Goal: Task Accomplishment & Management: Manage account settings

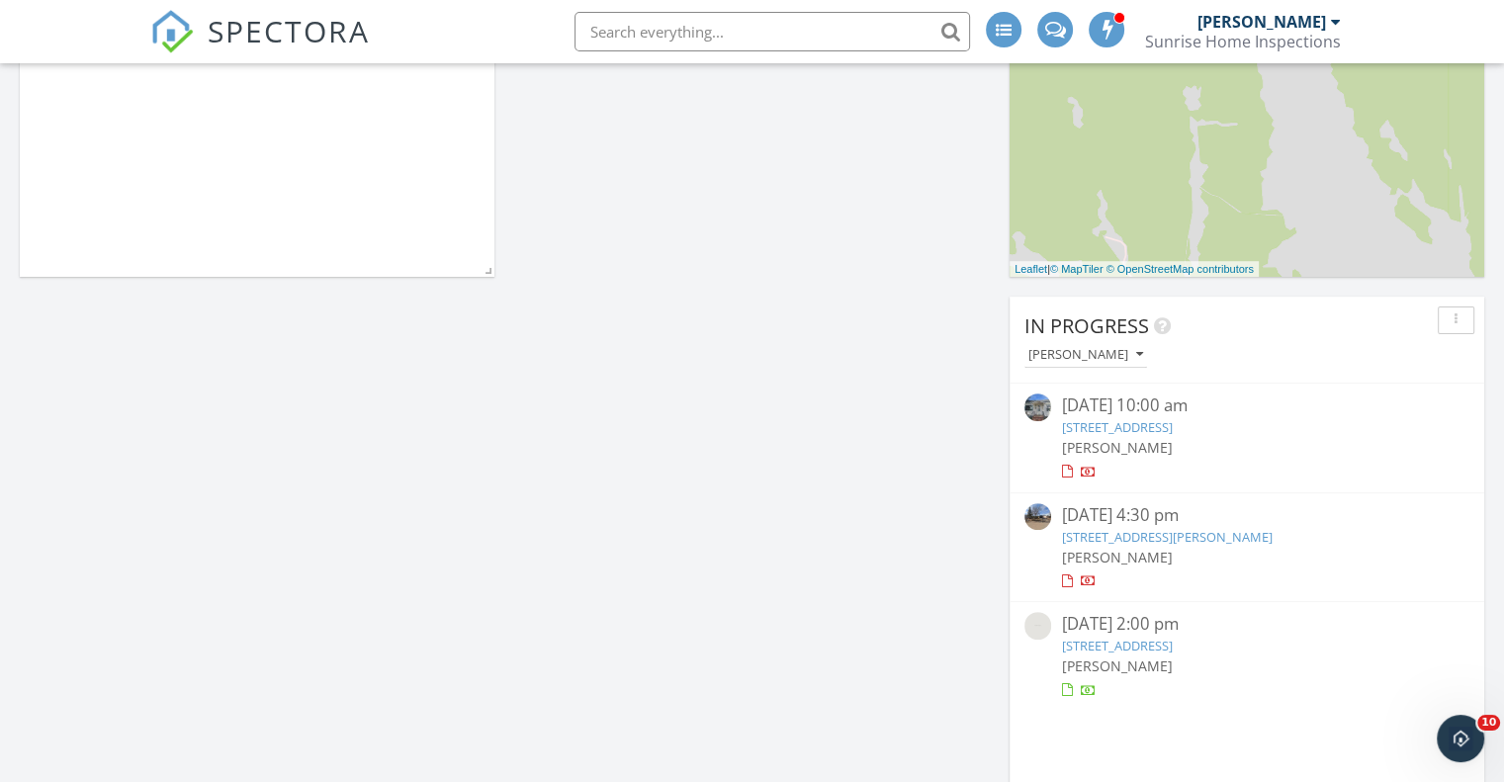
click at [1172, 427] on link "1050 N 1st St, Raton, NM 87740" at bounding box center [1116, 427] width 111 height 18
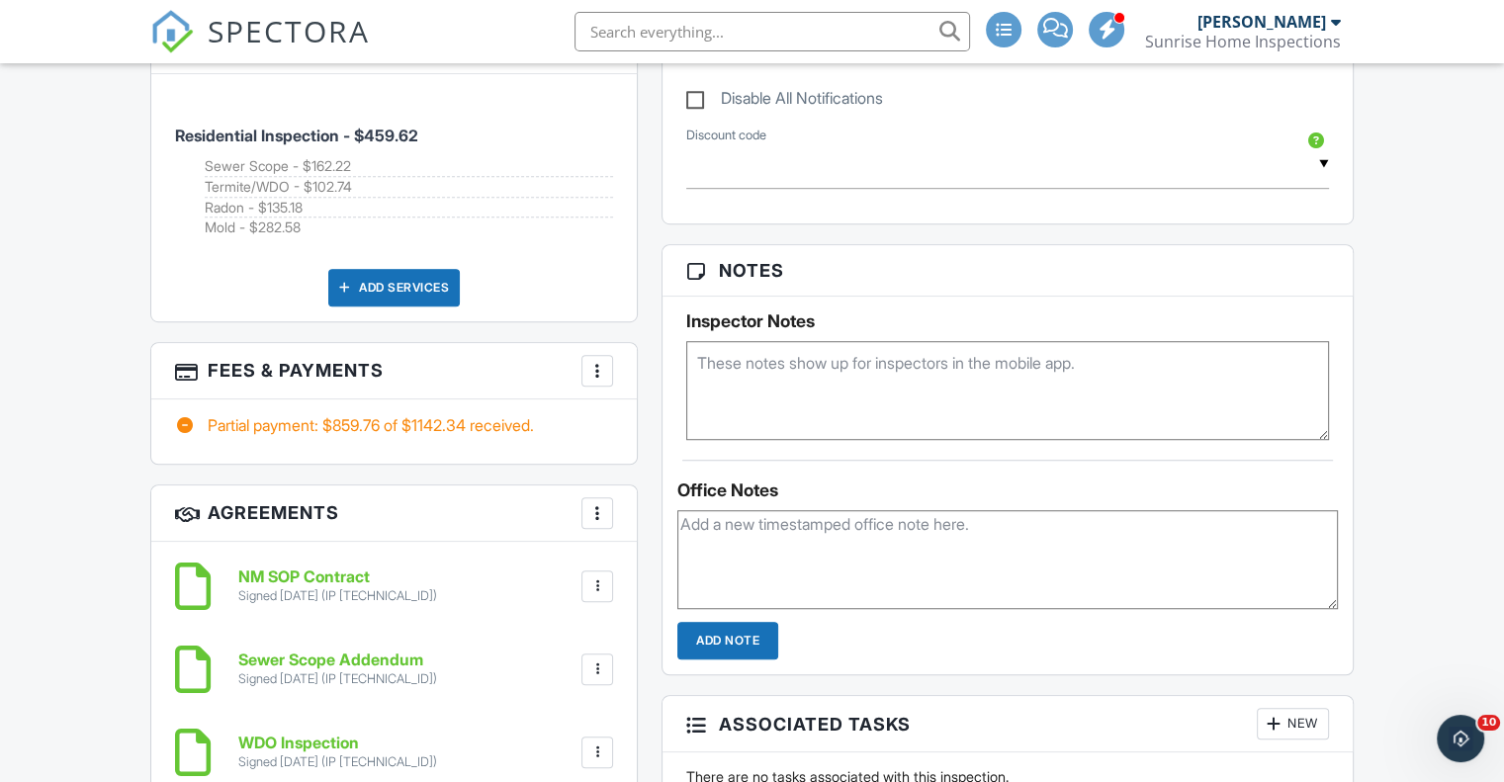
click at [597, 364] on div at bounding box center [597, 371] width 20 height 20
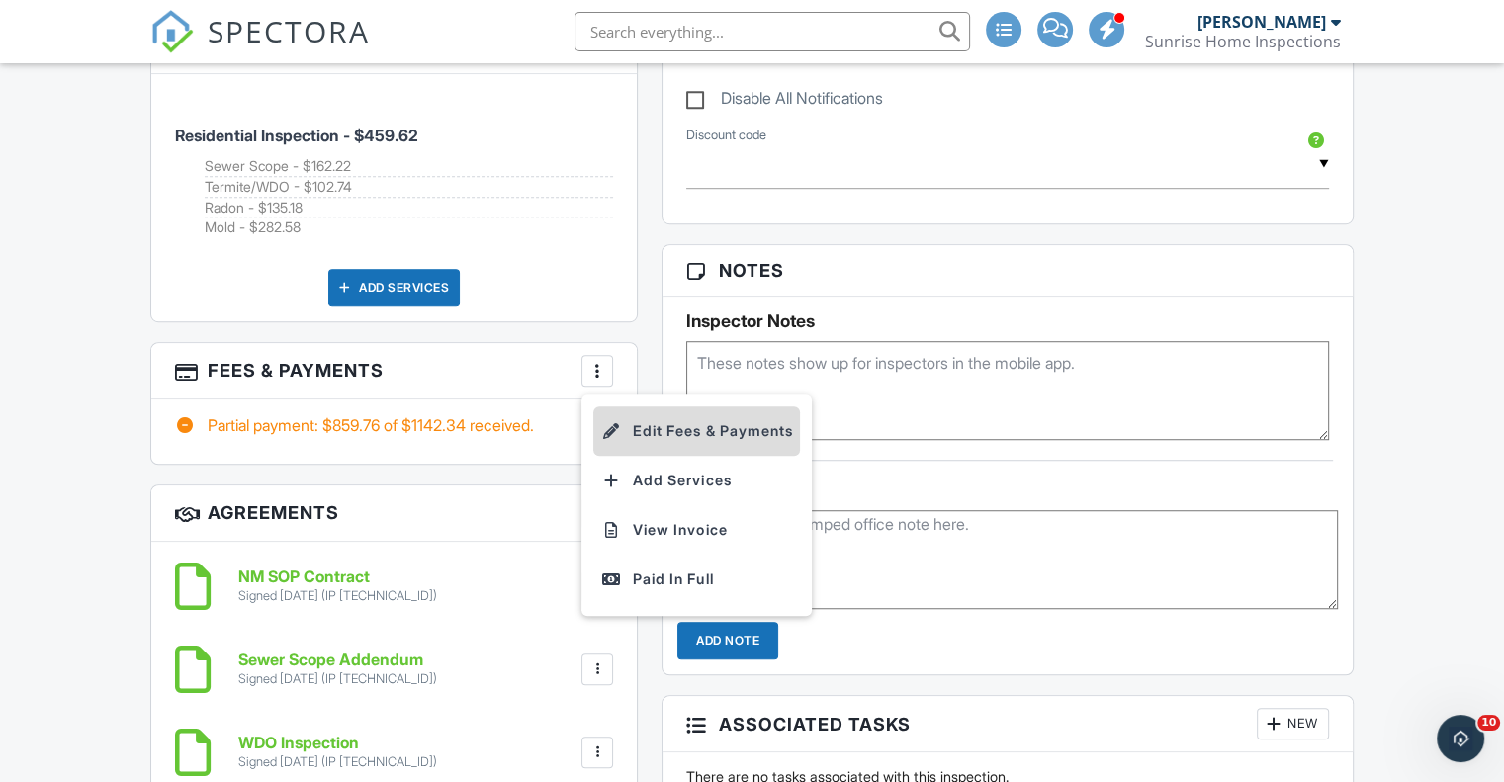
click at [724, 421] on li "Edit Fees & Payments" at bounding box center [696, 430] width 207 height 49
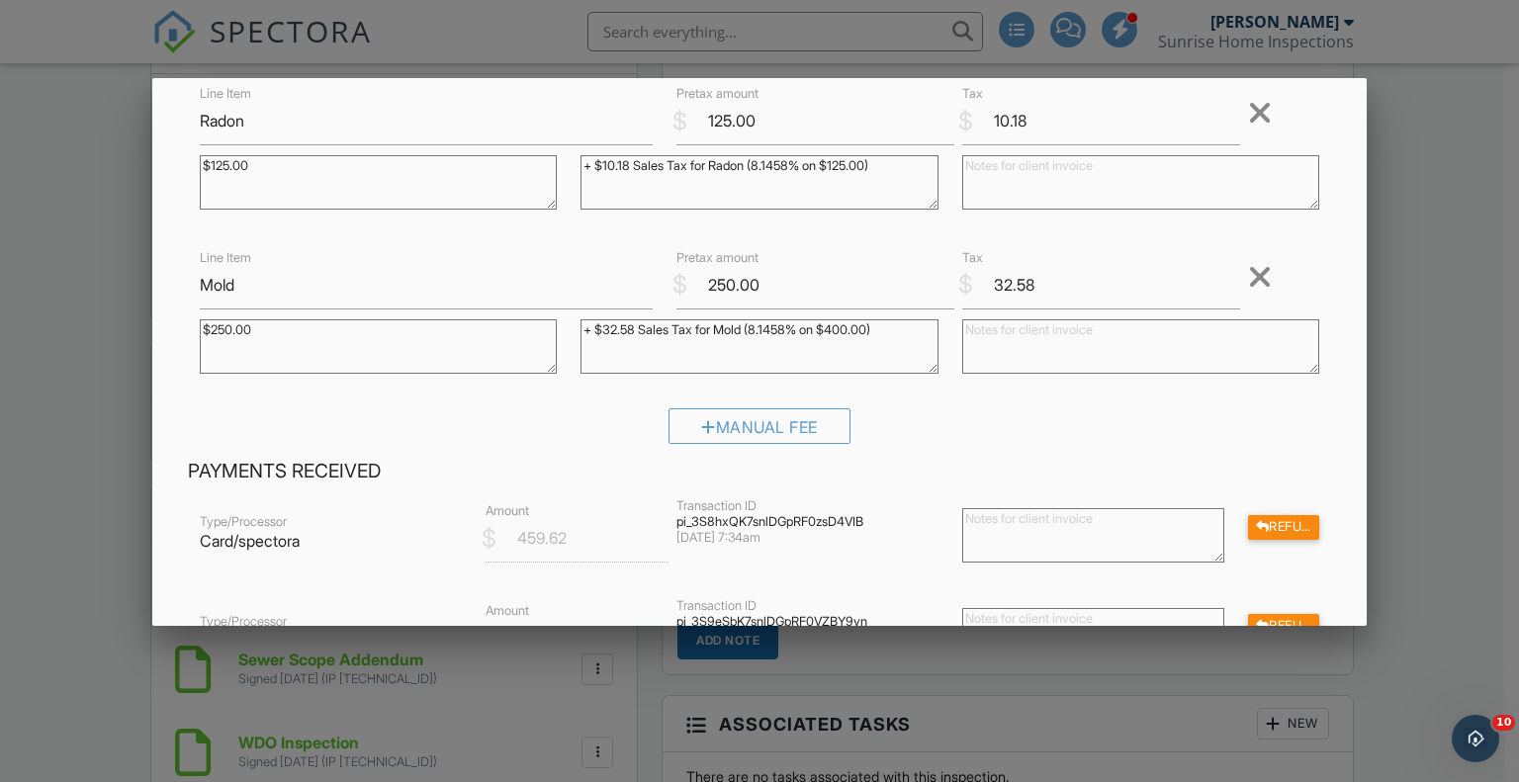
scroll to position [692, 0]
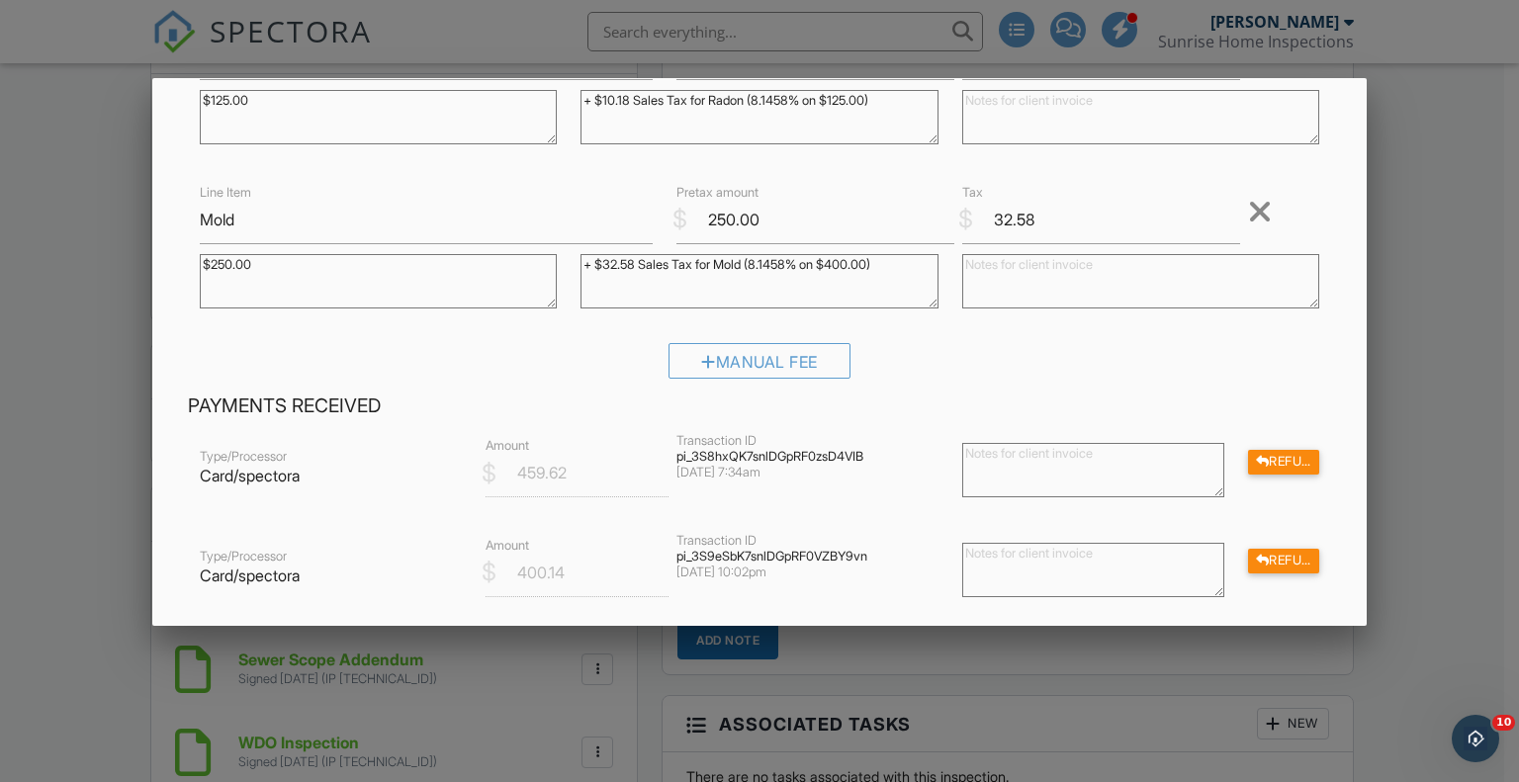
click at [1248, 204] on div at bounding box center [1260, 212] width 24 height 32
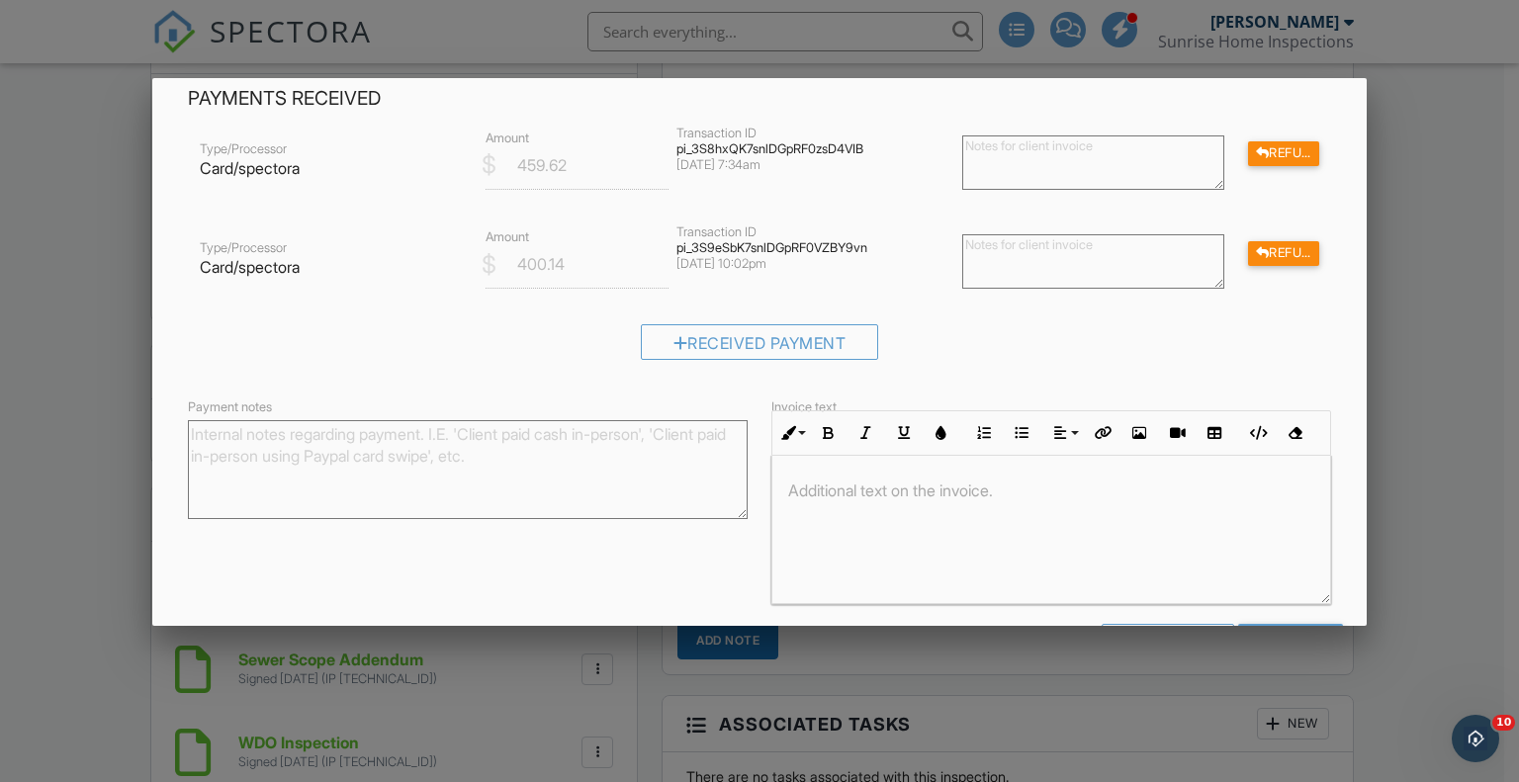
scroll to position [909, 0]
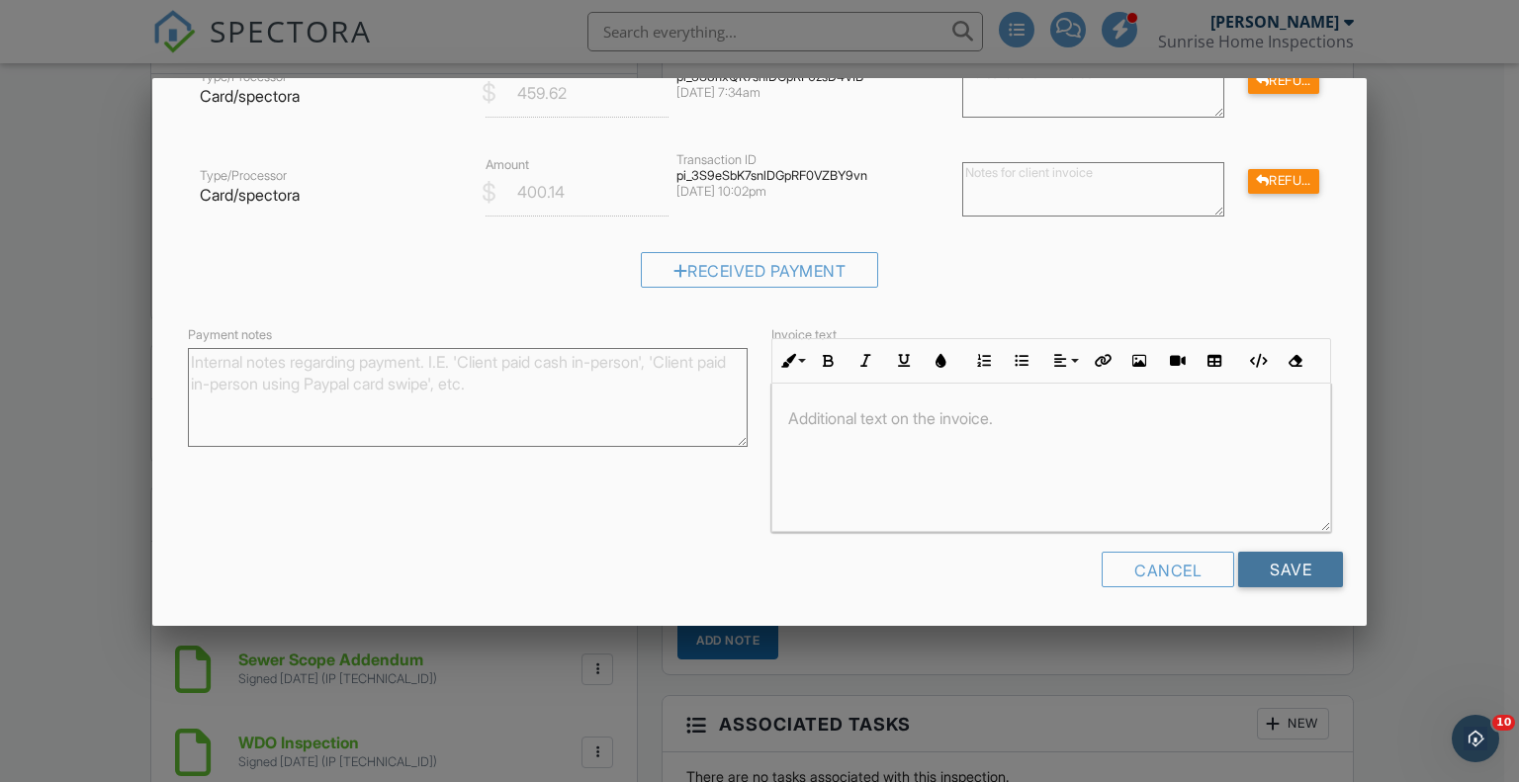
click at [1309, 565] on input "Save" at bounding box center [1290, 570] width 105 height 36
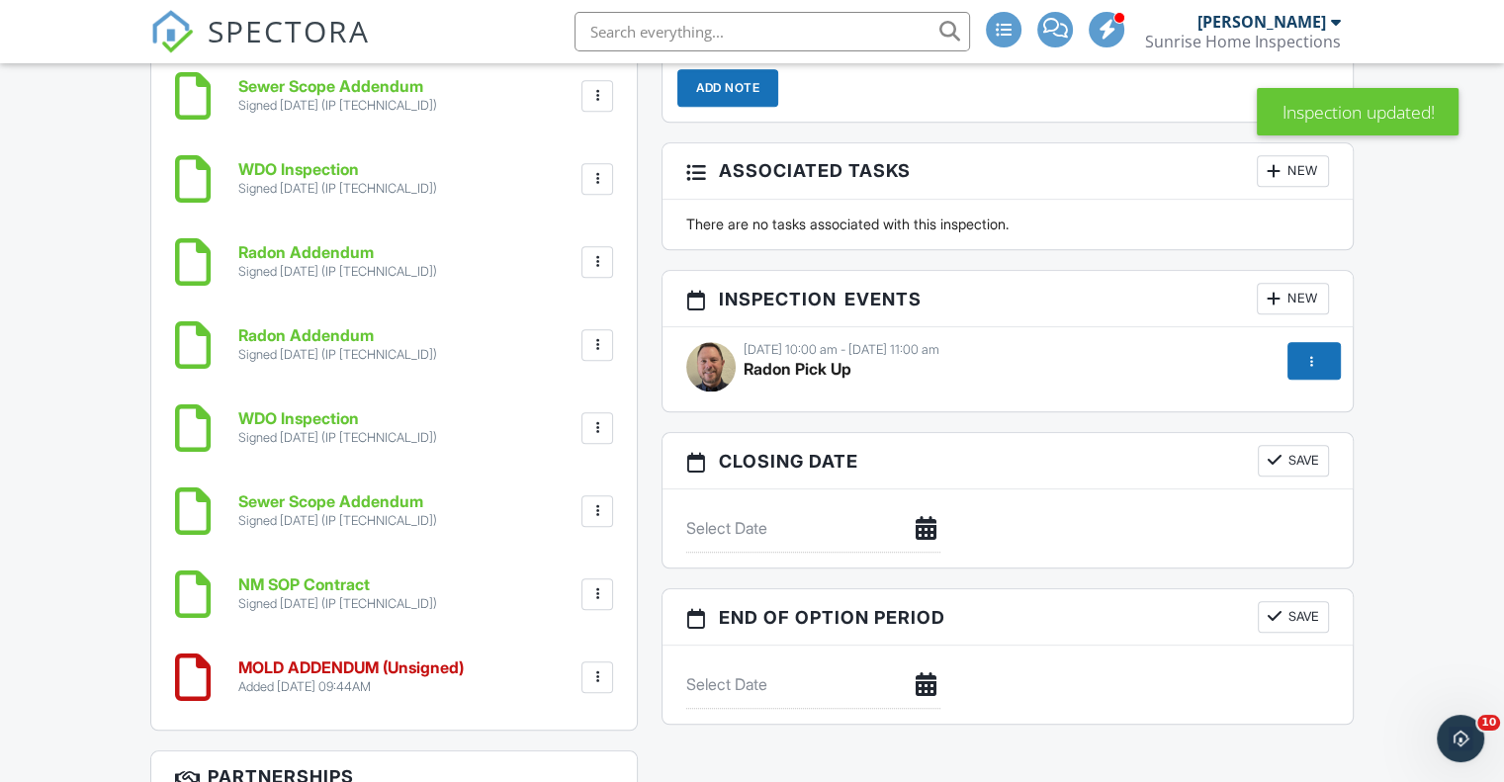
scroll to position [2175, 0]
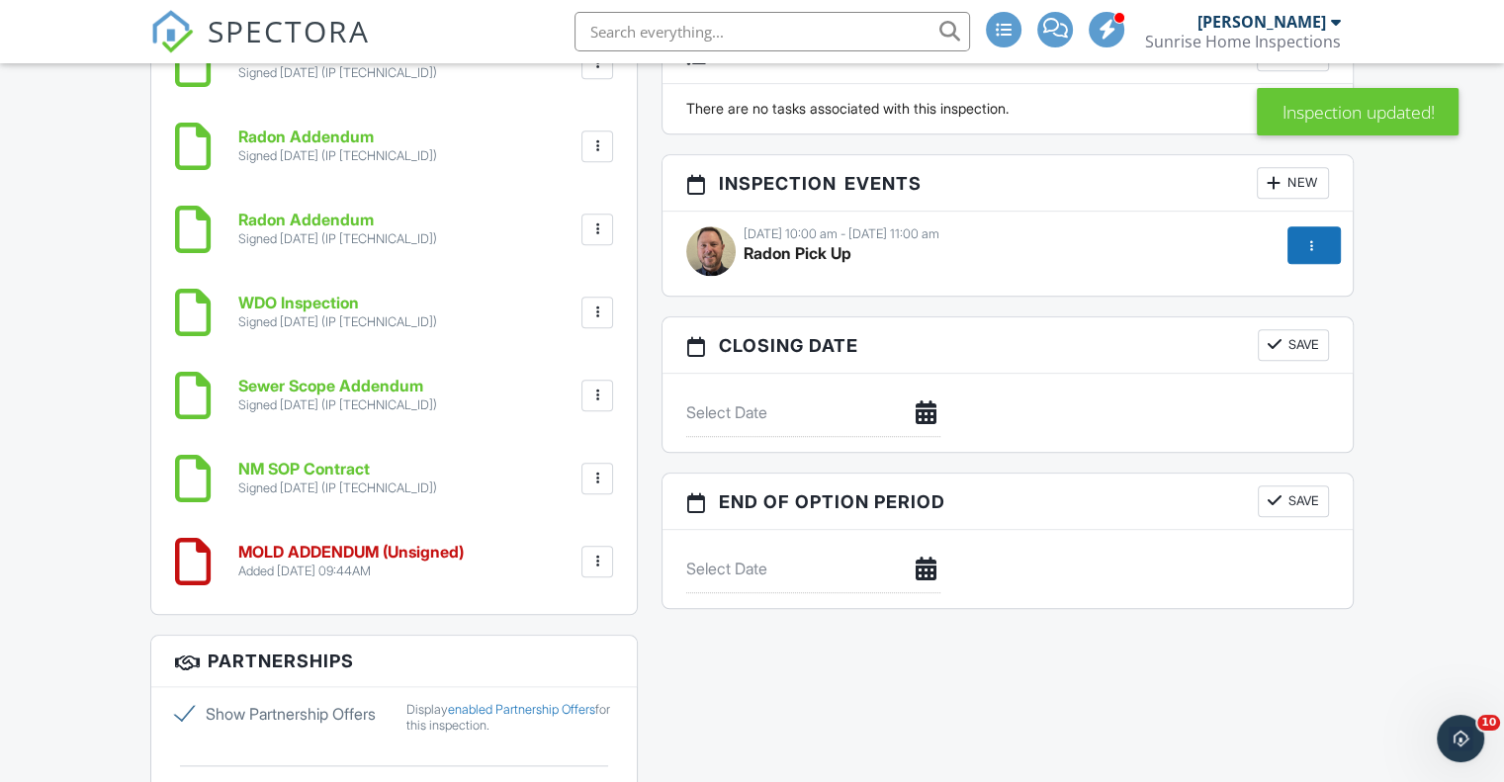
click at [604, 555] on div at bounding box center [597, 562] width 20 height 20
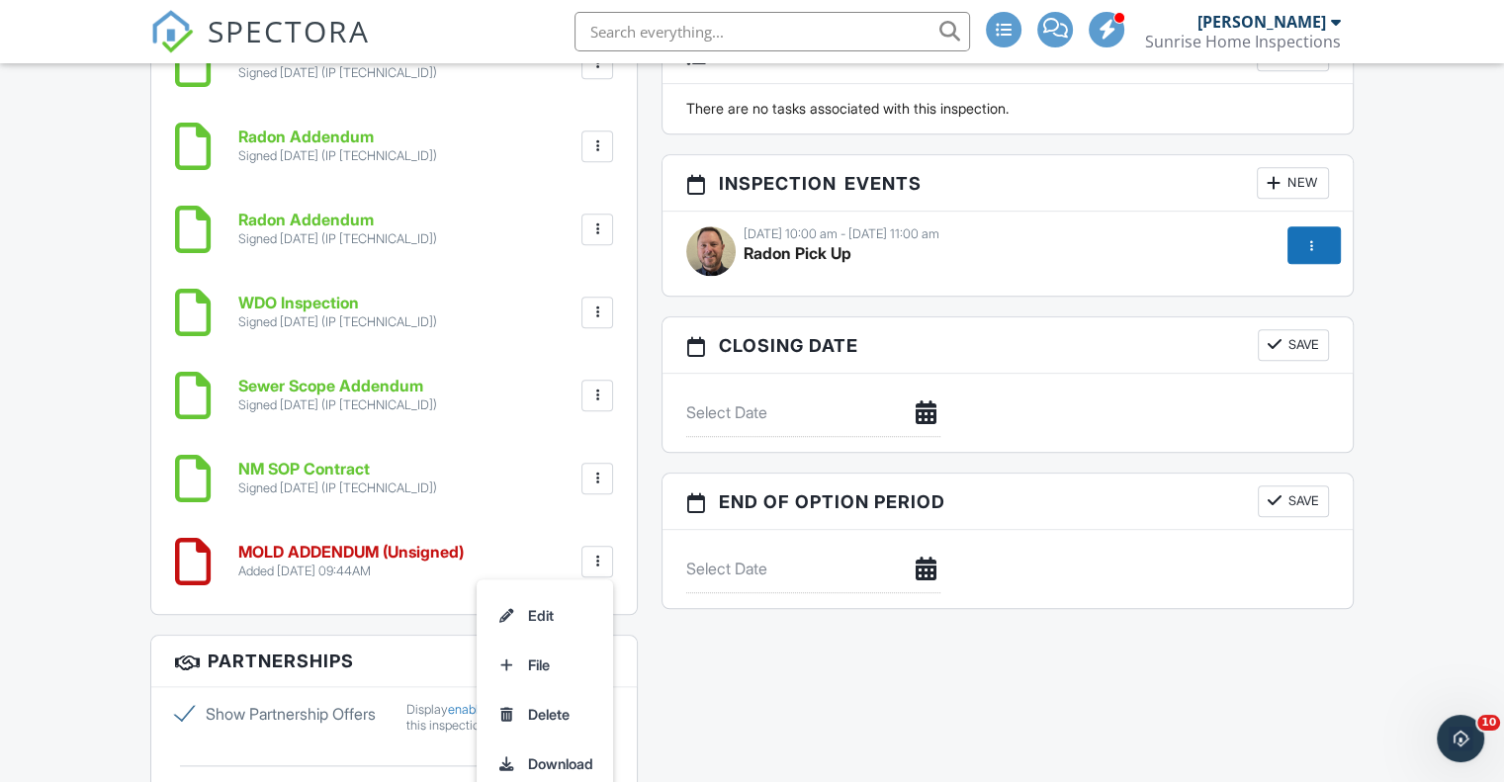
drag, startPoint x: 542, startPoint y: 707, endPoint x: 835, endPoint y: 106, distance: 668.6
click at [542, 707] on li "Delete" at bounding box center [544, 714] width 113 height 49
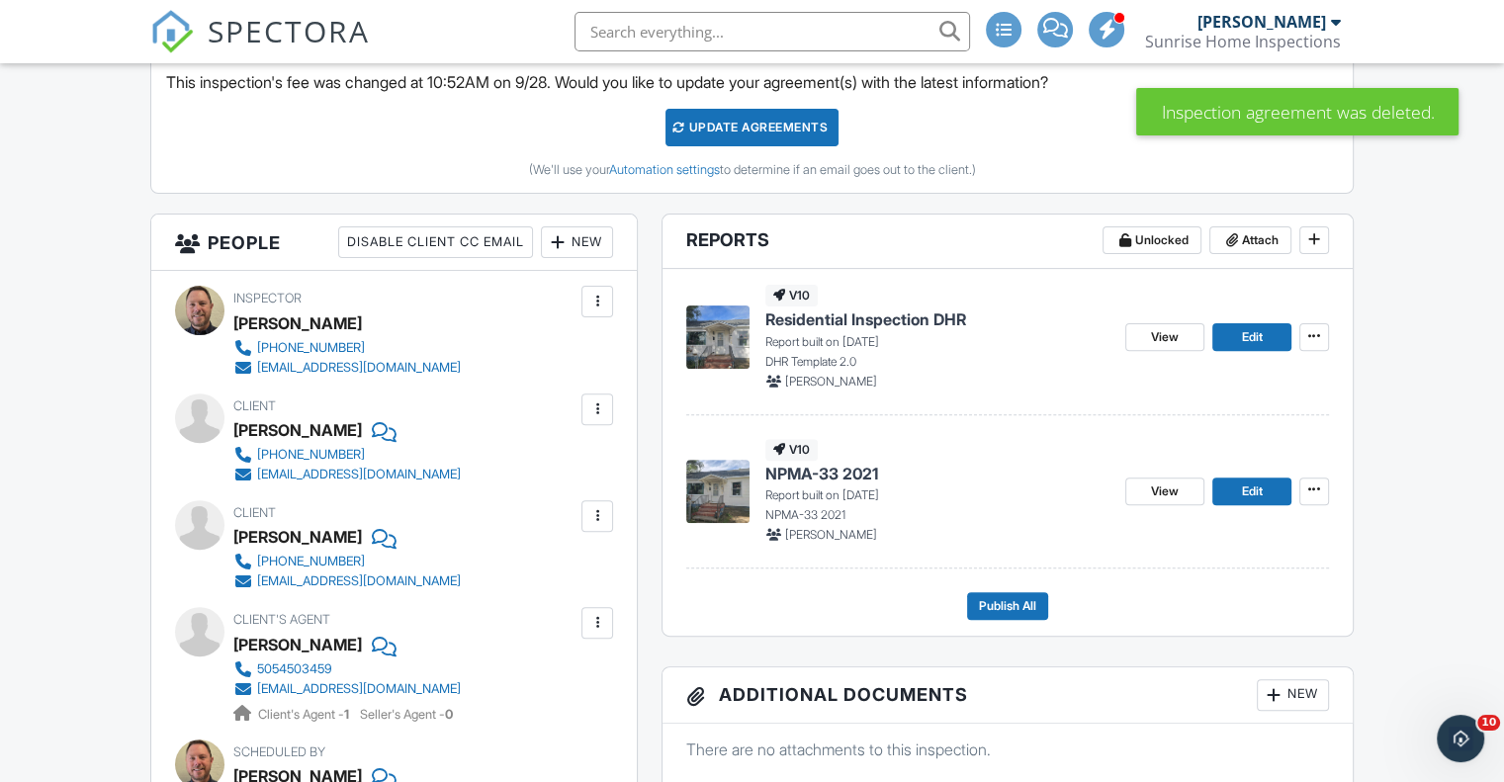
click at [927, 316] on span "Residential Inspection DHR" at bounding box center [865, 319] width 201 height 22
